Goal: Transaction & Acquisition: Obtain resource

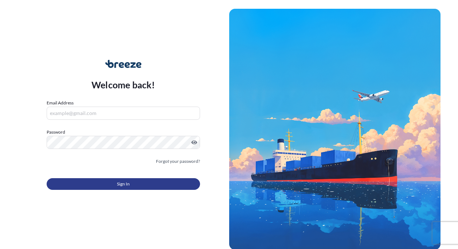
type input "[EMAIL_ADDRESS][DOMAIN_NAME]"
click at [123, 183] on span "Sign In" at bounding box center [123, 183] width 13 height 7
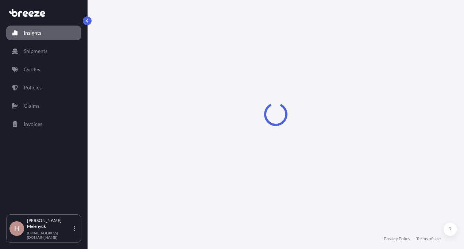
select select "2025"
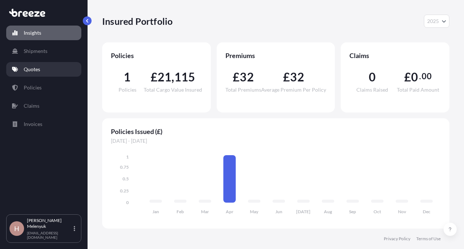
click at [35, 73] on p "Quotes" at bounding box center [32, 69] width 16 height 7
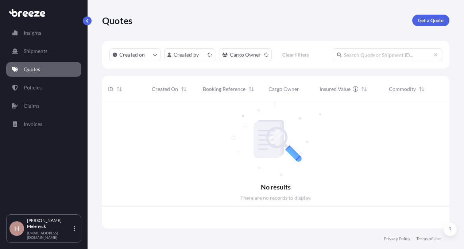
scroll to position [125, 341]
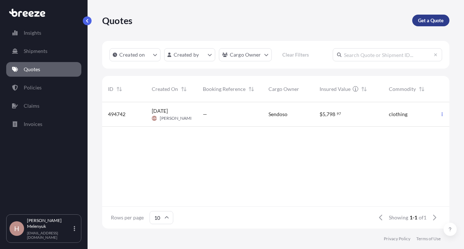
click at [432, 21] on p "Get a Quote" at bounding box center [431, 20] width 26 height 7
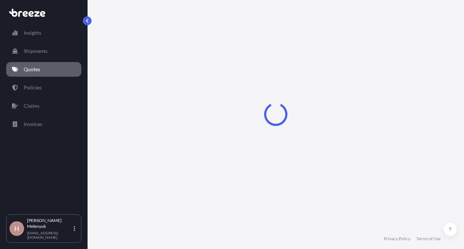
select select "Sea"
select select "1"
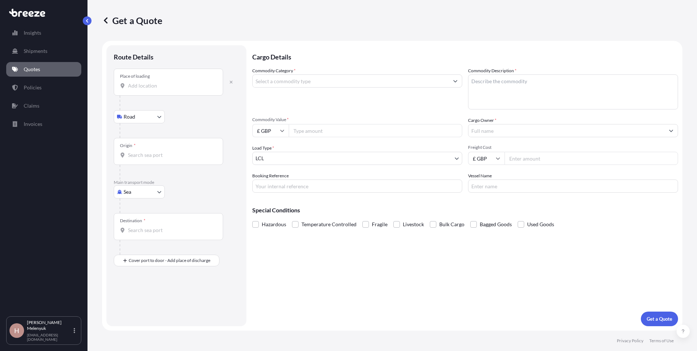
click at [166, 76] on div "Place of loading" at bounding box center [168, 82] width 109 height 27
click at [166, 82] on input "Place of loading" at bounding box center [171, 85] width 86 height 7
click at [192, 127] on div at bounding box center [180, 130] width 120 height 15
click at [133, 119] on body "0 options available. Insights Shipments Quotes Policies Claims Invoices H [PERS…" at bounding box center [348, 175] width 697 height 351
click at [232, 82] on icon "button" at bounding box center [231, 82] width 3 height 3
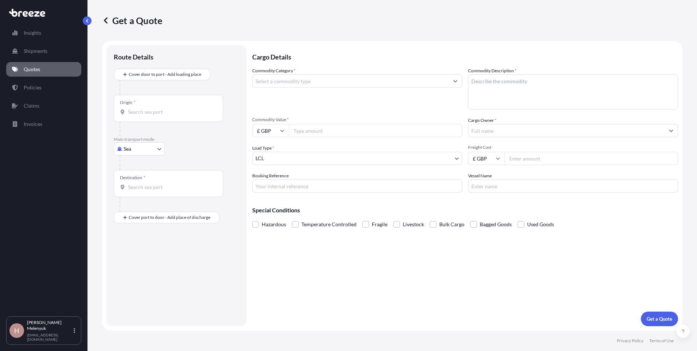
click at [165, 116] on div "Origin *" at bounding box center [168, 108] width 109 height 27
click at [165, 116] on input "Origin *" at bounding box center [171, 111] width 86 height 7
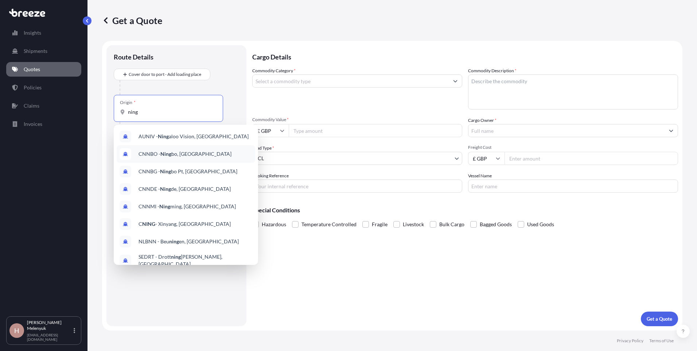
click at [179, 152] on span "CNNBO - [PERSON_NAME], [GEOGRAPHIC_DATA]" at bounding box center [184, 153] width 93 height 7
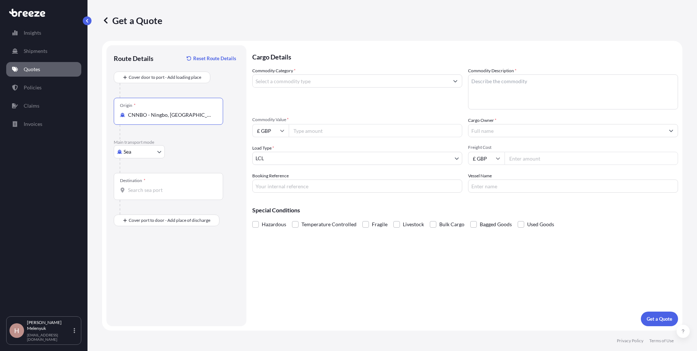
type input "CNNBO - Ningbo, [GEOGRAPHIC_DATA]"
click at [135, 186] on div "Destination *" at bounding box center [168, 186] width 109 height 27
click at [135, 186] on input "Destination *" at bounding box center [171, 189] width 86 height 7
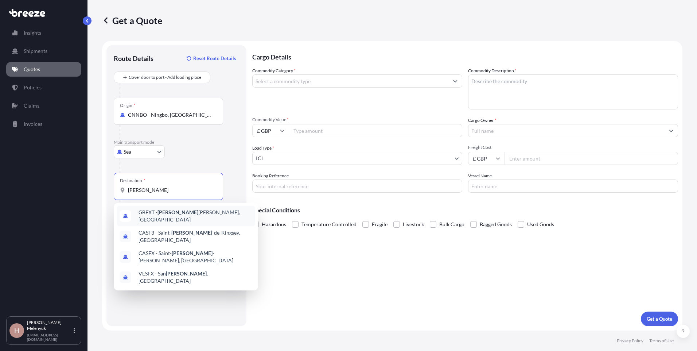
click at [172, 219] on div "GBFXT - [PERSON_NAME], [GEOGRAPHIC_DATA]" at bounding box center [186, 216] width 138 height 20
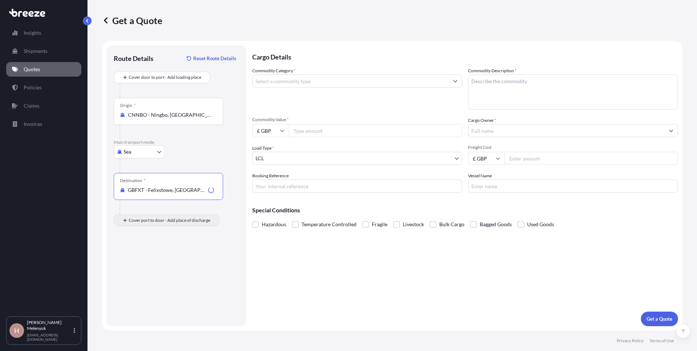
type input "GBFXT - Felixstowe, [GEOGRAPHIC_DATA]"
click at [142, 248] on input "Place of Discharge" at bounding box center [171, 258] width 86 height 7
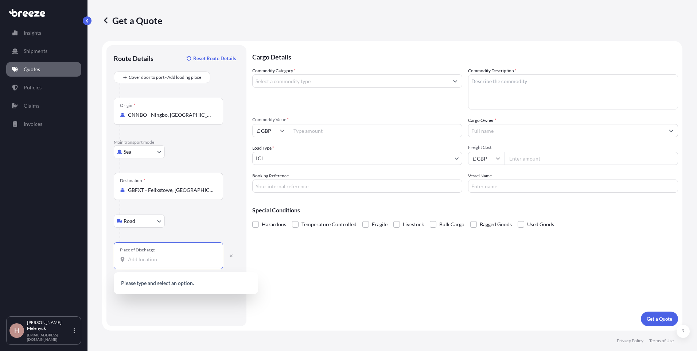
click at [142, 248] on input "Place of Discharge" at bounding box center [171, 258] width 86 height 7
type input "Hounslow TW5, [GEOGRAPHIC_DATA]"
click at [286, 81] on input "Commodity Category *" at bounding box center [351, 80] width 196 height 13
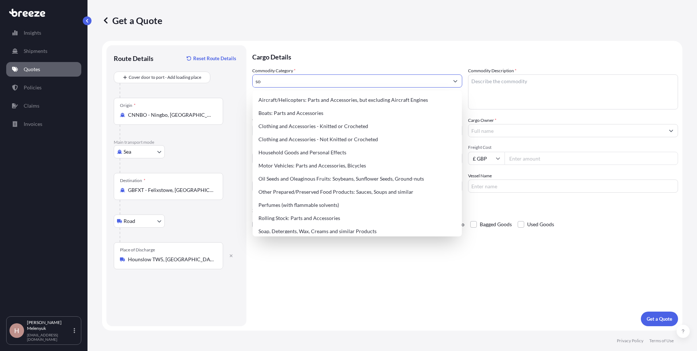
type input "s"
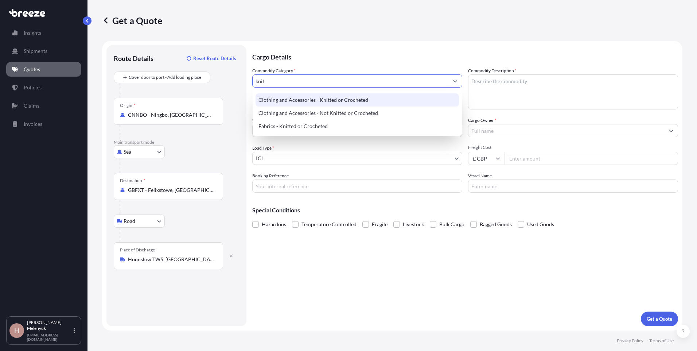
click at [299, 99] on div "Clothing and Accessories - Knitted or Crocheted" at bounding box center [356, 99] width 203 height 13
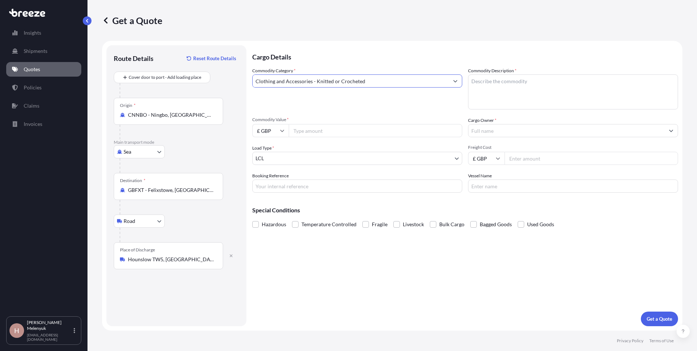
type input "Clothing and Accessories - Knitted or Crocheted"
click at [458, 89] on textarea "Commodity Description *" at bounding box center [573, 91] width 210 height 35
type textarea "Socks"
click at [276, 128] on input "£ GBP" at bounding box center [270, 130] width 36 height 13
click at [269, 180] on div "$ USD" at bounding box center [270, 181] width 31 height 14
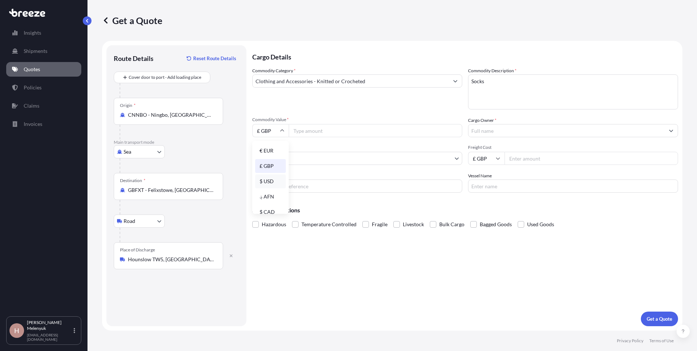
type input "$ USD"
click at [311, 132] on input "Commodity Value *" at bounding box center [375, 130] width 173 height 13
type input "10700"
click at [458, 129] on input "Cargo Owner *" at bounding box center [566, 130] width 196 height 13
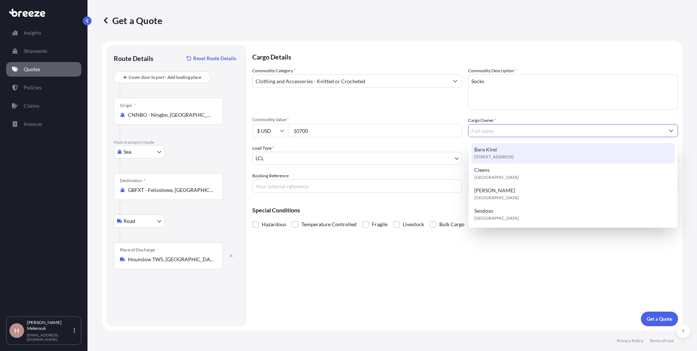
click at [458, 150] on div "Bare Kind [STREET_ADDRESS]" at bounding box center [572, 153] width 203 height 20
type input "Bare Kind"
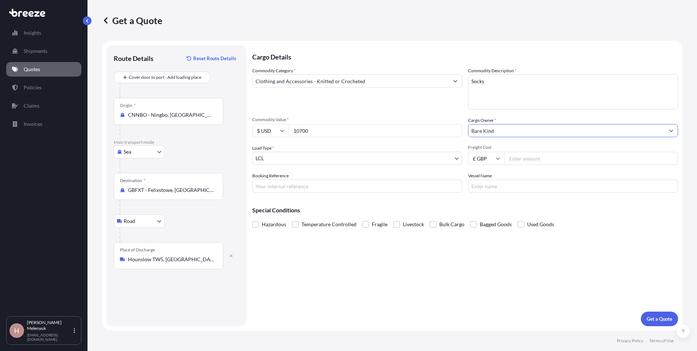
click at [376, 158] on body "4 options available. Insights Shipments Quotes Policies Claims Invoices H [PERS…" at bounding box center [348, 175] width 697 height 351
click at [458, 156] on input "Freight Cost" at bounding box center [590, 158] width 173 height 13
type input "700"
click at [458, 248] on p "Get a Quote" at bounding box center [660, 318] width 26 height 7
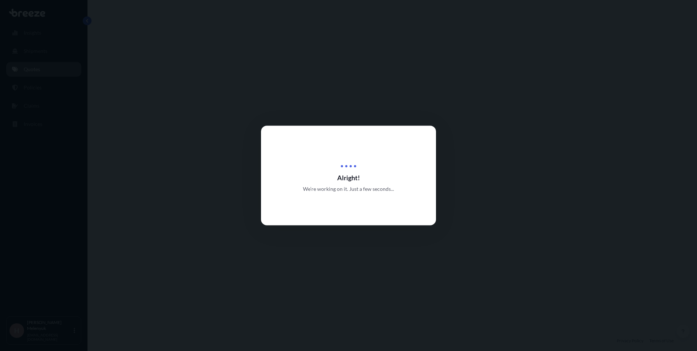
select select "Sea"
select select "Road"
select select "1"
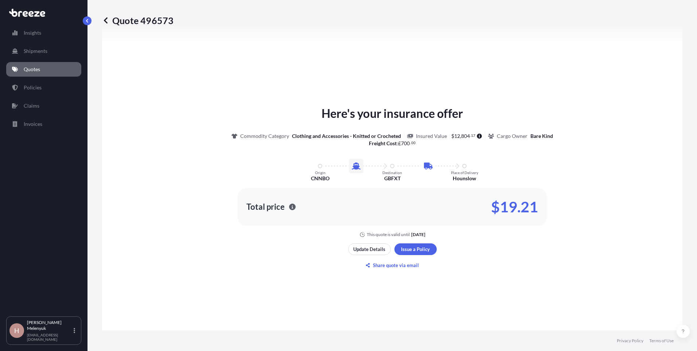
scroll to position [309, 0]
